Goal: Communication & Community: Answer question/provide support

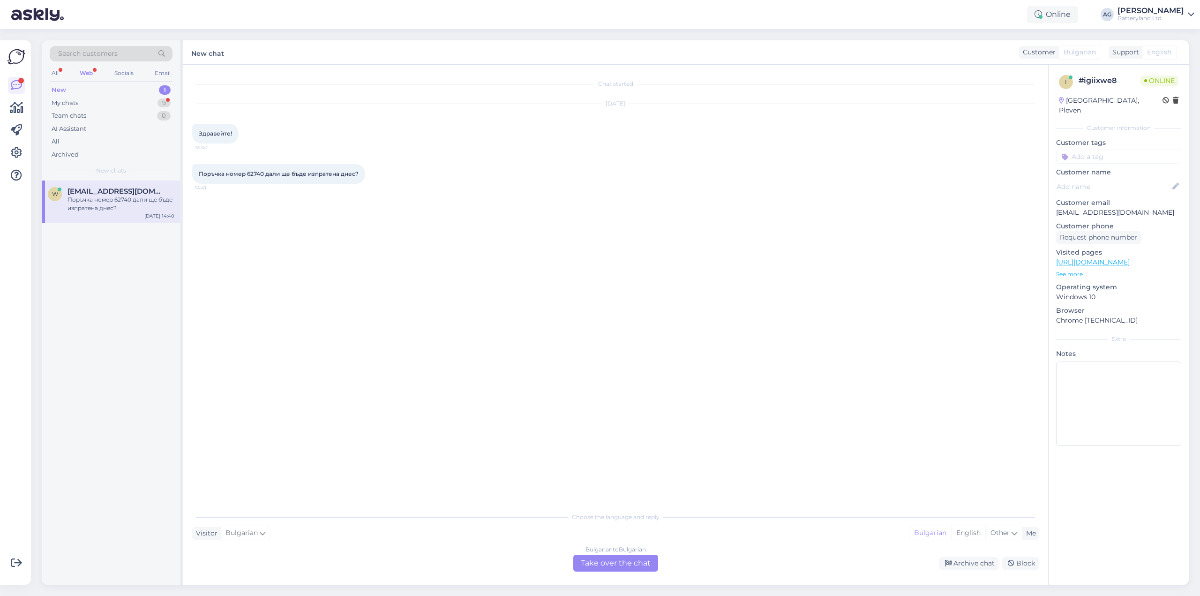
click at [259, 176] on span "Поръчка номер 62740 дали ще бъде изпратена днес?" at bounding box center [279, 173] width 160 height 7
copy span "62740"
click at [593, 564] on div "Bulgarian to Bulgarian Take over the chat" at bounding box center [615, 563] width 85 height 17
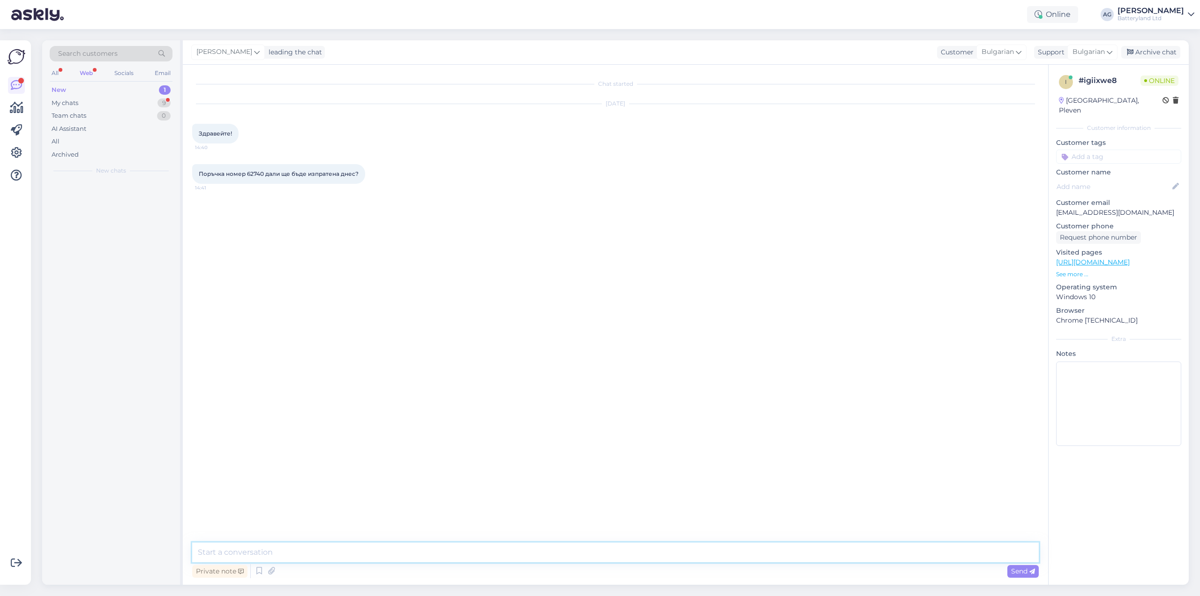
click at [428, 553] on textarea at bounding box center [615, 552] width 847 height 20
click at [281, 555] on textarea at bounding box center [615, 552] width 847 height 20
type textarea "Здравейте"
type textarea "да, ще бъде изпратена днес"
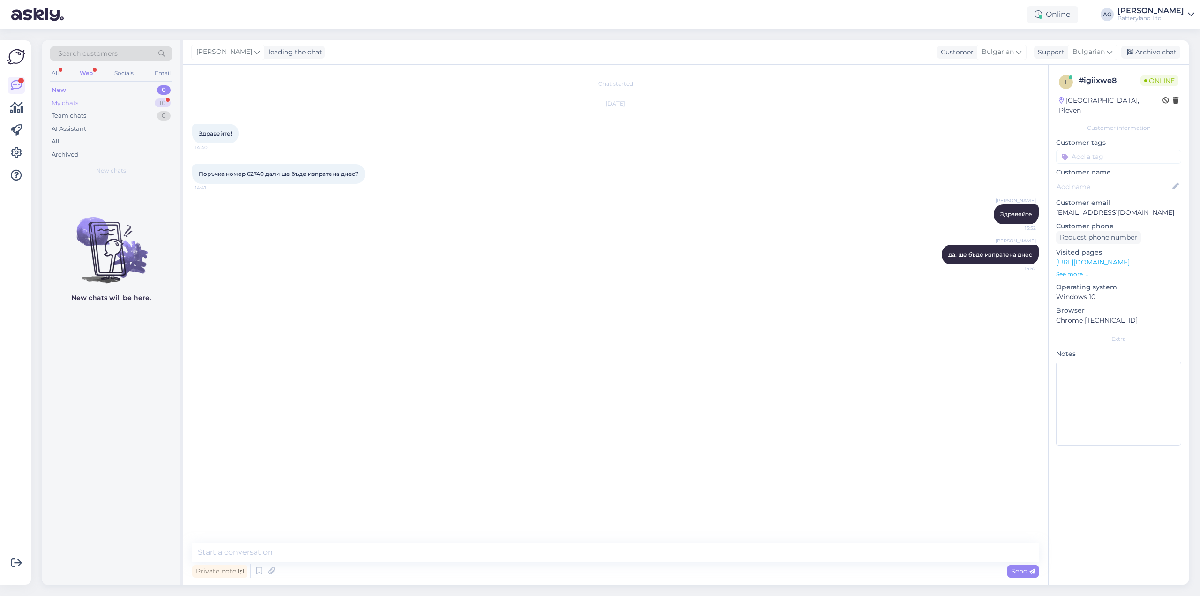
click at [72, 103] on div "My chats" at bounding box center [65, 102] width 27 height 9
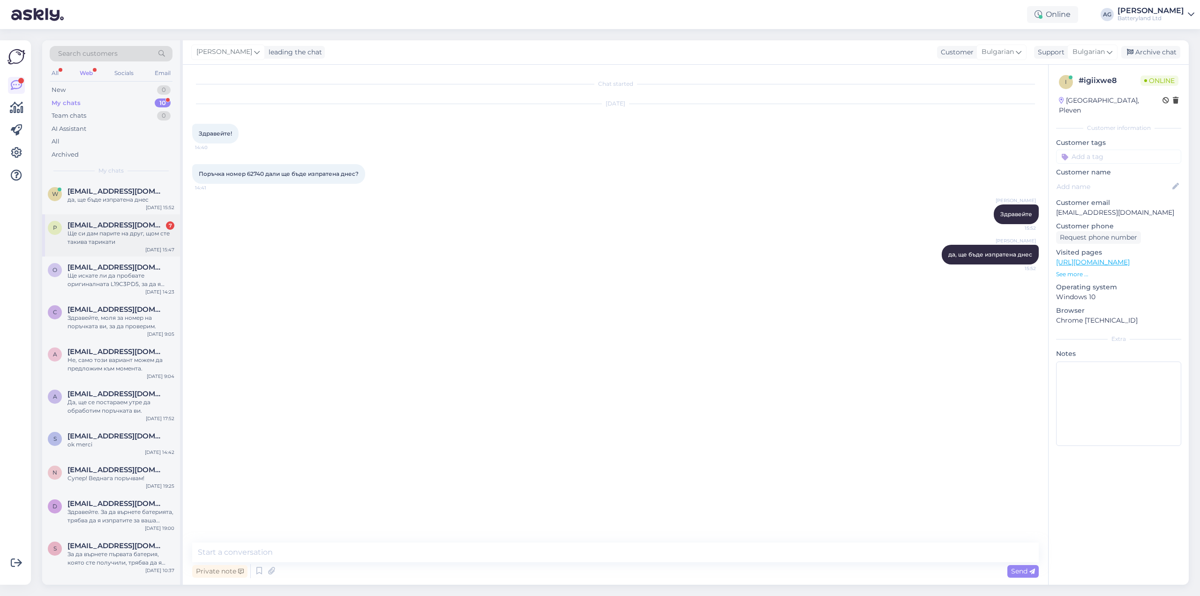
click at [105, 232] on div "Ще си дам парите на друг, щом сте такива тарикати" at bounding box center [121, 237] width 107 height 17
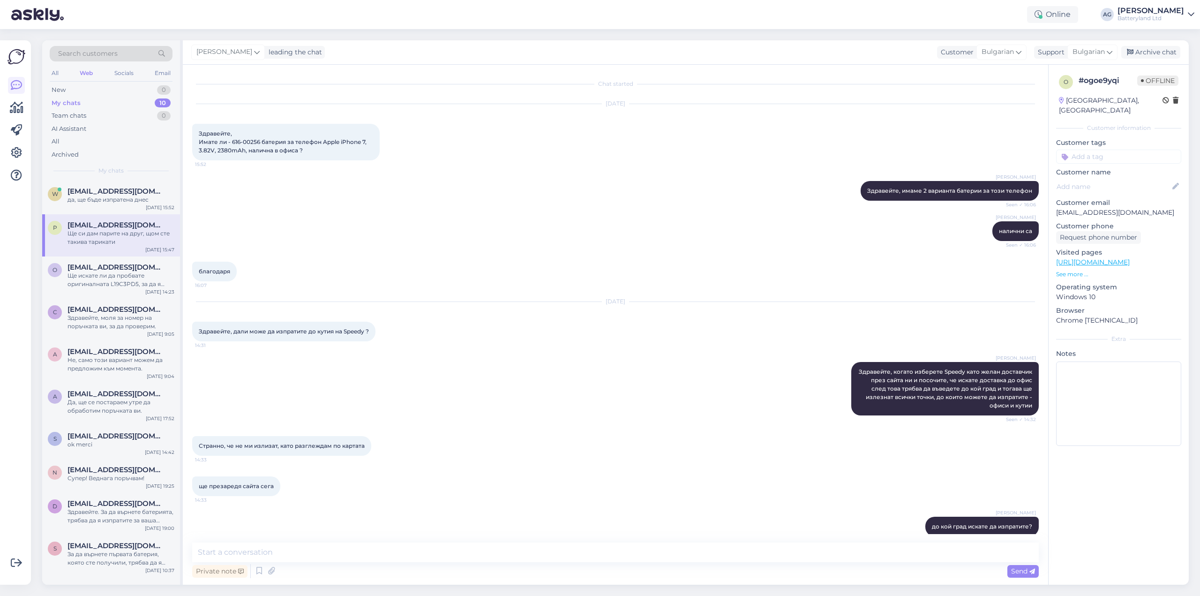
scroll to position [330, 0]
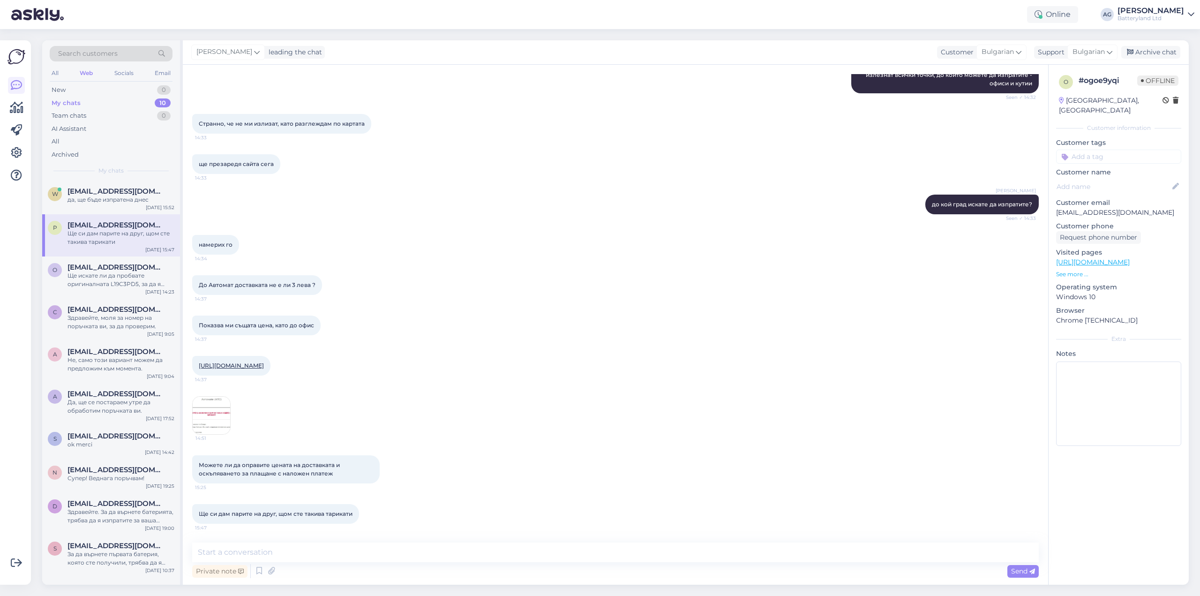
click at [200, 406] on img at bounding box center [212, 416] width 38 height 38
click at [367, 551] on textarea at bounding box center [615, 552] width 847 height 20
click at [310, 549] on textarea at bounding box center [615, 552] width 847 height 20
drag, startPoint x: 419, startPoint y: 552, endPoint x: 683, endPoint y: 564, distance: 264.7
click at [683, 564] on div "Това са данните, които получаваме от Спиди за цените. Не знам какво сте гледали…" at bounding box center [615, 561] width 847 height 38
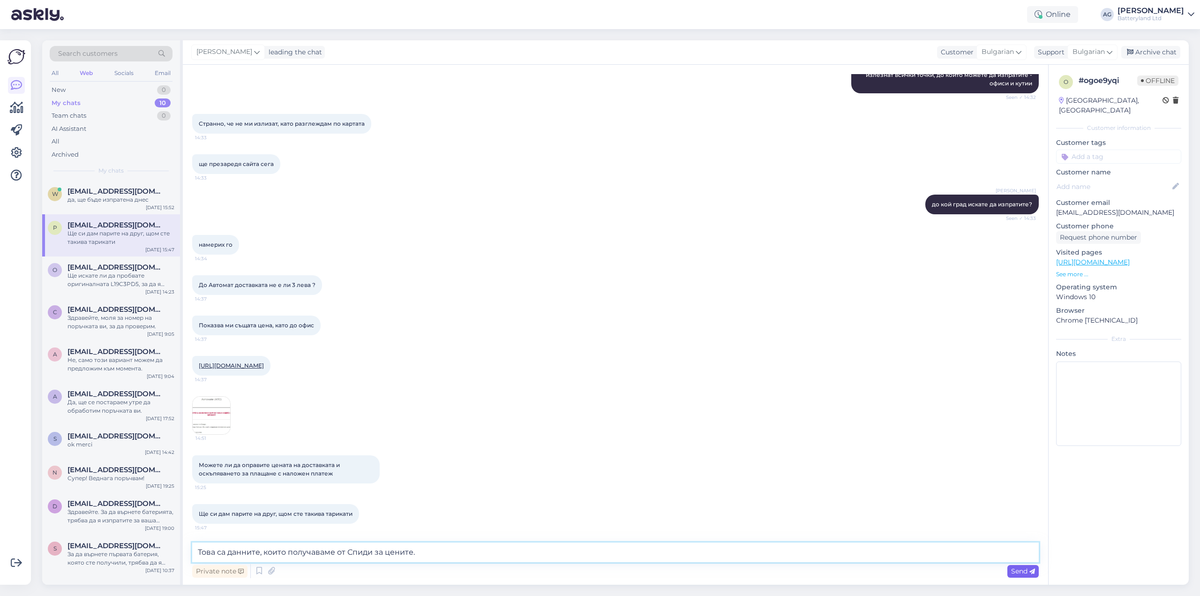
type textarea "Това са данните, които получаваме от Спиди за цените."
click at [1024, 573] on span "Send" at bounding box center [1023, 571] width 24 height 8
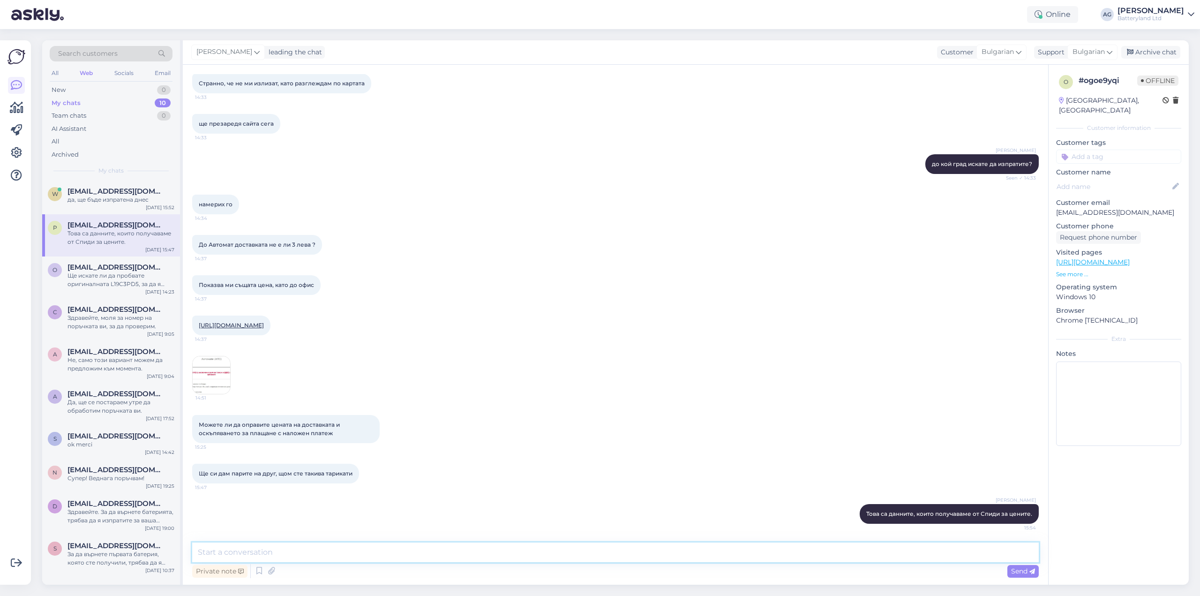
click at [387, 549] on textarea at bounding box center [615, 552] width 847 height 20
click at [1151, 52] on div "Archive chat" at bounding box center [1150, 52] width 59 height 13
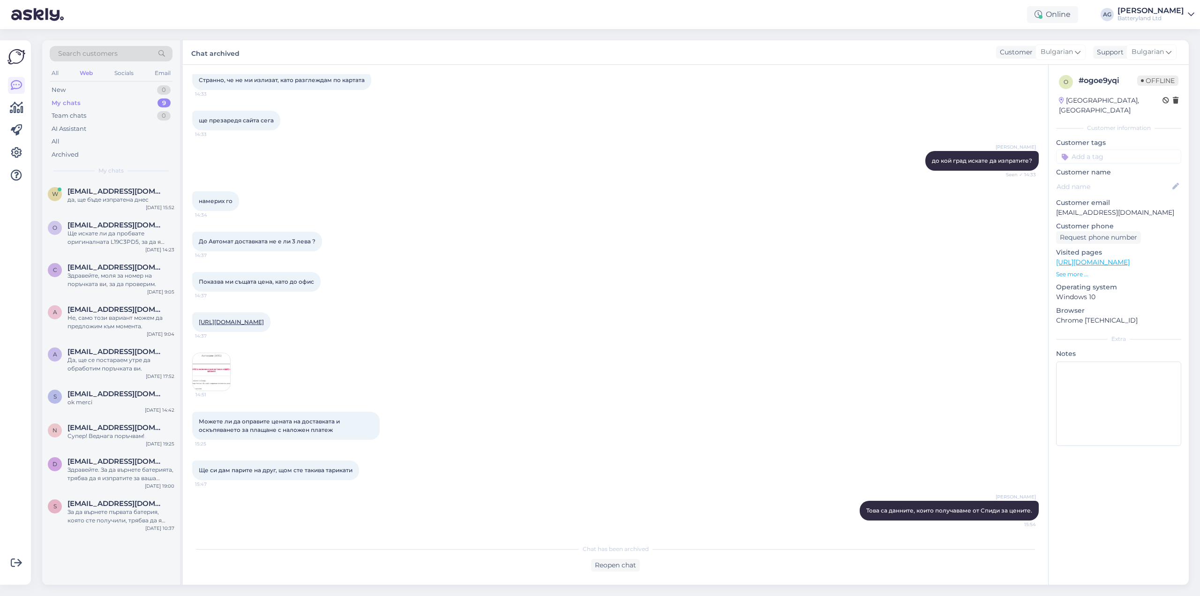
scroll to position [0, 0]
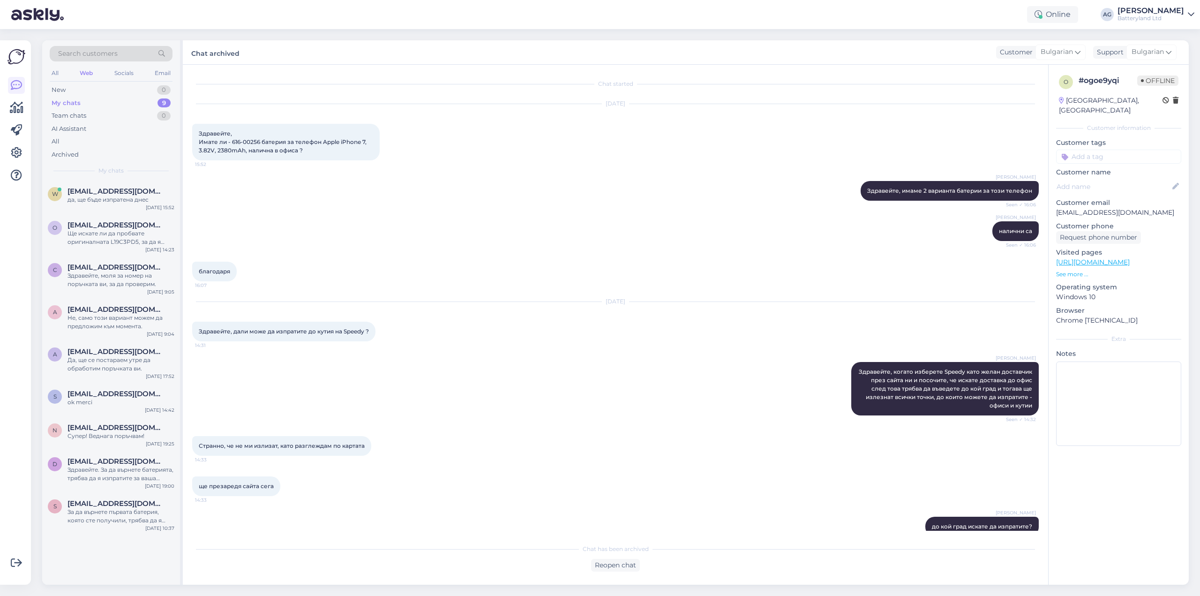
click at [67, 104] on div "My chats" at bounding box center [66, 102] width 29 height 9
click at [63, 89] on div "New" at bounding box center [59, 89] width 14 height 9
click at [69, 98] on div "My chats 9" at bounding box center [111, 103] width 123 height 13
